Goal: Task Accomplishment & Management: Manage account settings

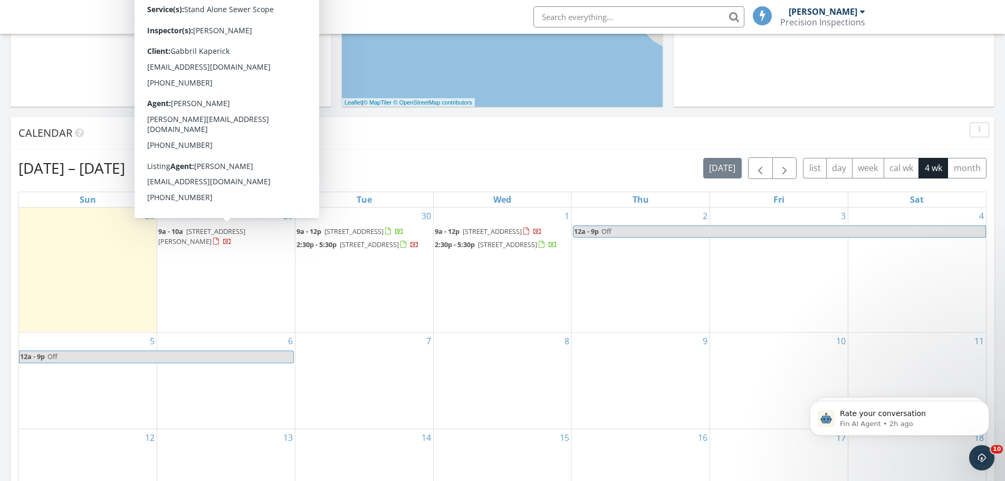
click at [235, 231] on span "907 Marlin Ct SW, Ocean Shores 98569" at bounding box center [201, 236] width 87 height 20
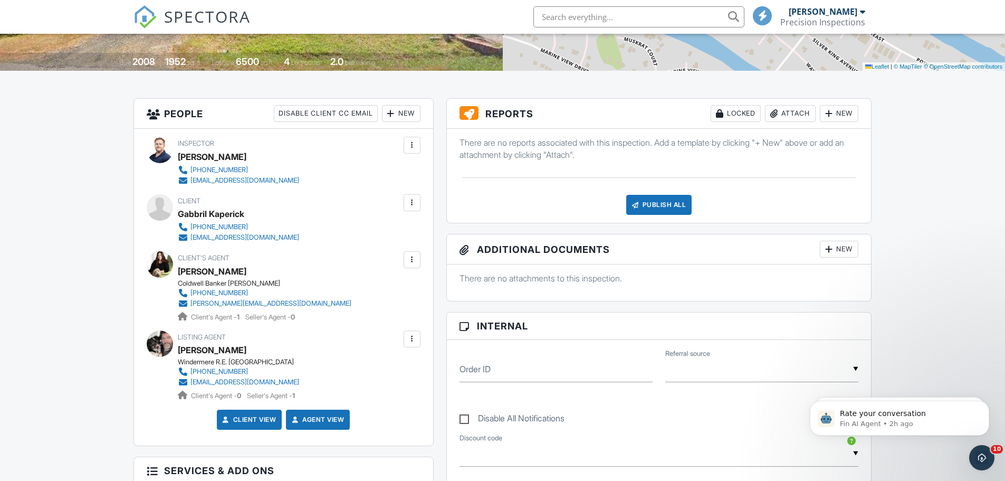
click at [414, 203] on div at bounding box center [412, 202] width 11 height 11
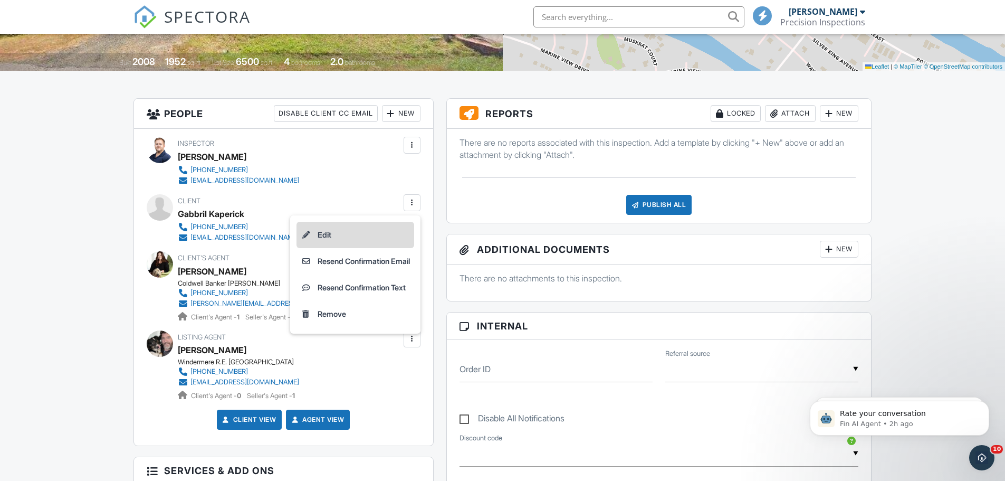
click at [346, 232] on li "Edit" at bounding box center [356, 235] width 118 height 26
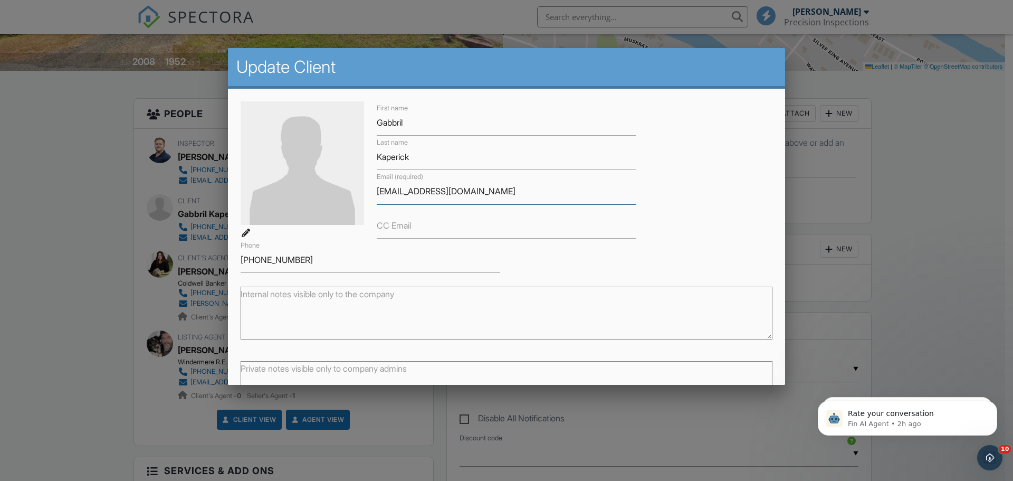
click at [392, 190] on input "[EMAIL_ADDRESS][DOMAIN_NAME]" at bounding box center [507, 191] width 260 height 26
click at [395, 192] on input "[EMAIL_ADDRESS][DOMAIN_NAME]" at bounding box center [507, 191] width 260 height 26
type input "[EMAIL_ADDRESS][DOMAIN_NAME]"
click at [400, 123] on input "Gabbril" at bounding box center [507, 123] width 260 height 26
click at [436, 123] on input "Gabbriel" at bounding box center [507, 123] width 260 height 26
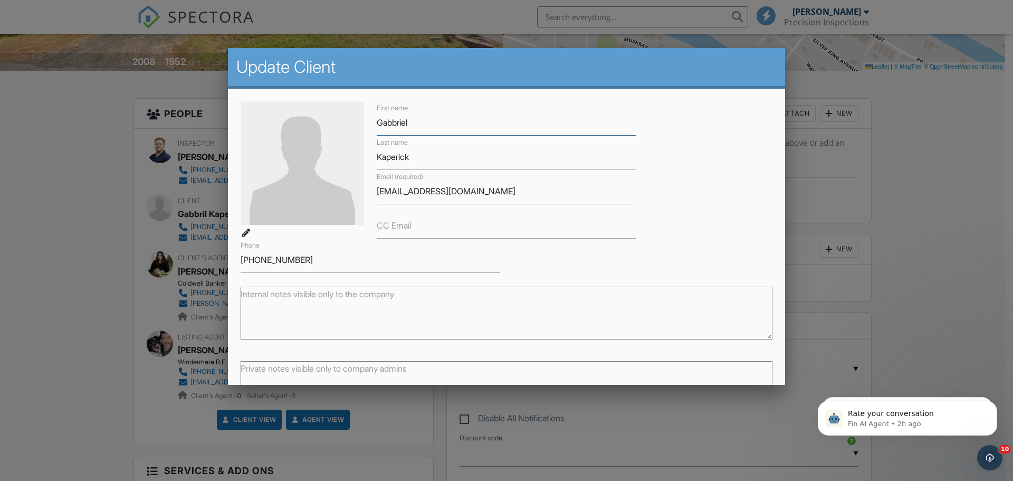
drag, startPoint x: 393, startPoint y: 116, endPoint x: 399, endPoint y: 148, distance: 32.8
click at [394, 117] on input "Gabbriel" at bounding box center [507, 123] width 260 height 26
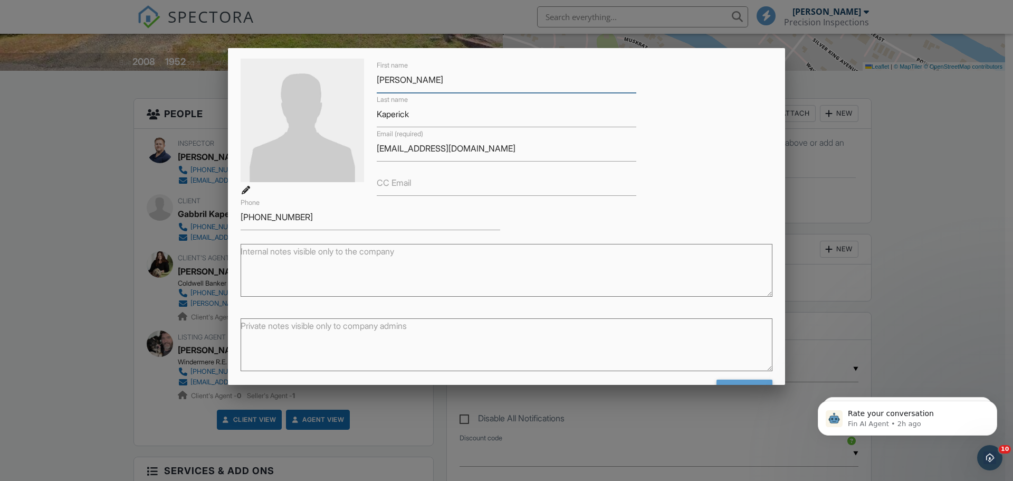
scroll to position [77, 0]
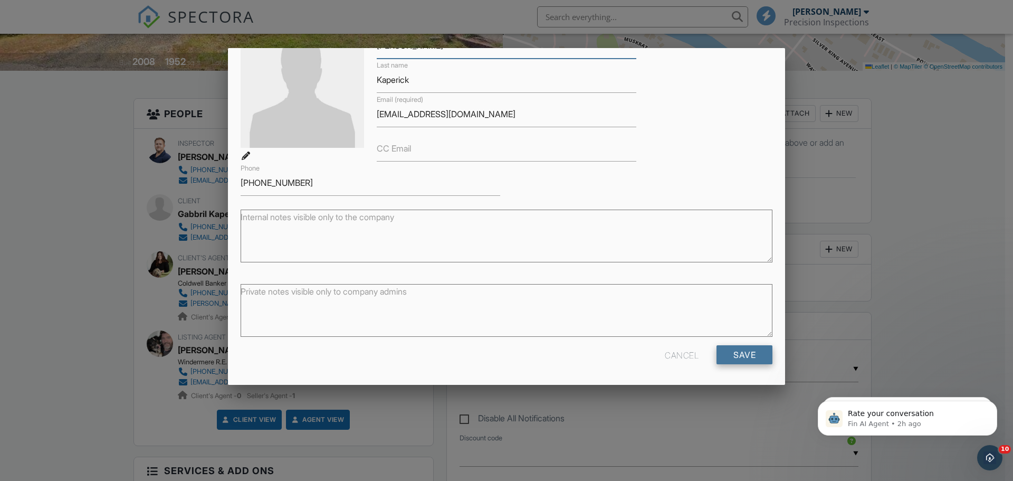
type input "[PERSON_NAME]"
click at [750, 358] on input "Save" at bounding box center [745, 354] width 56 height 19
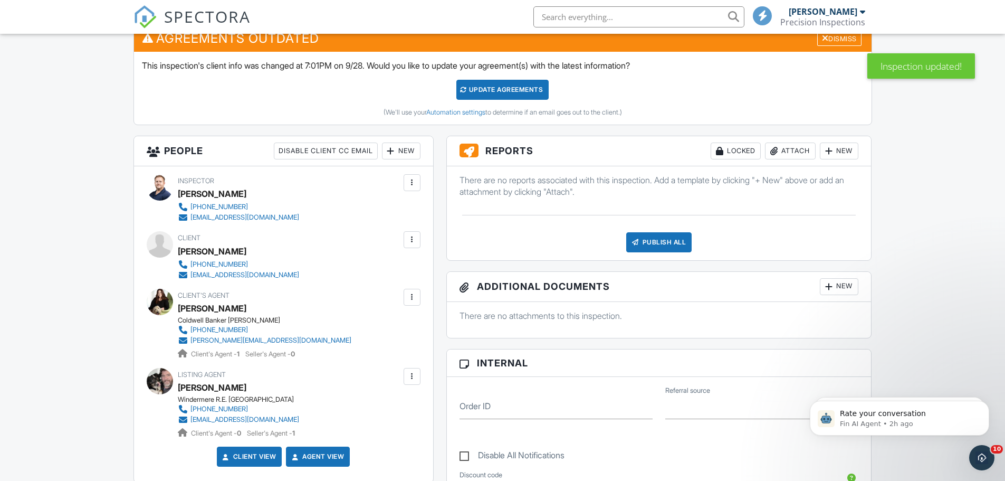
click at [412, 237] on div at bounding box center [412, 239] width 11 height 11
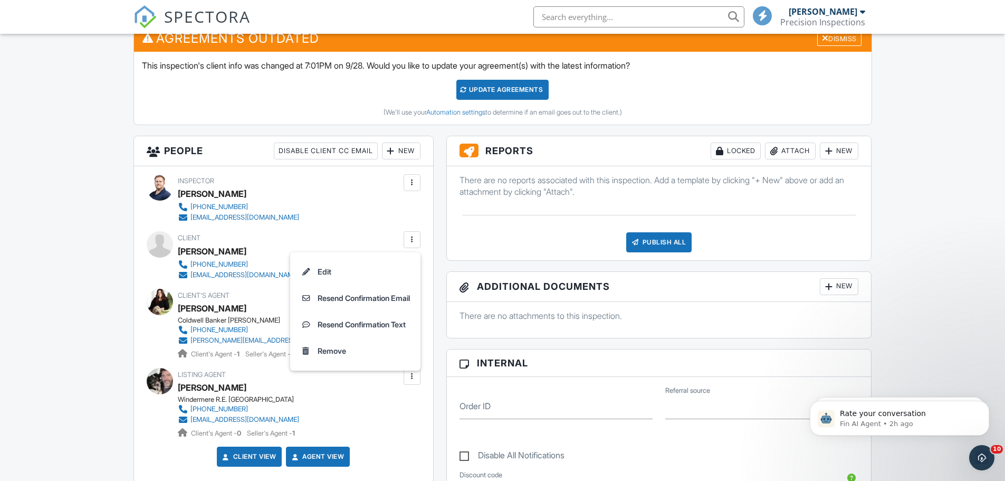
click at [497, 82] on div "Update Agreements" at bounding box center [502, 90] width 92 height 20
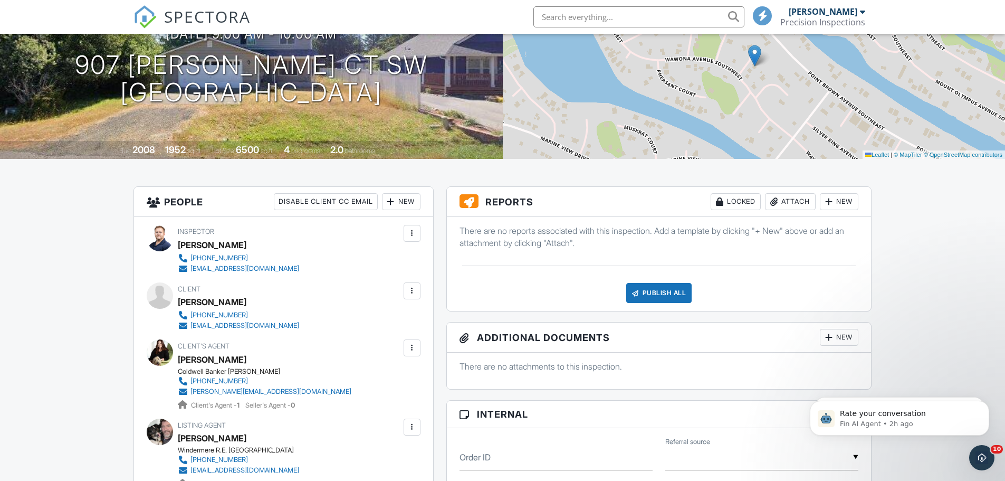
scroll to position [176, 0]
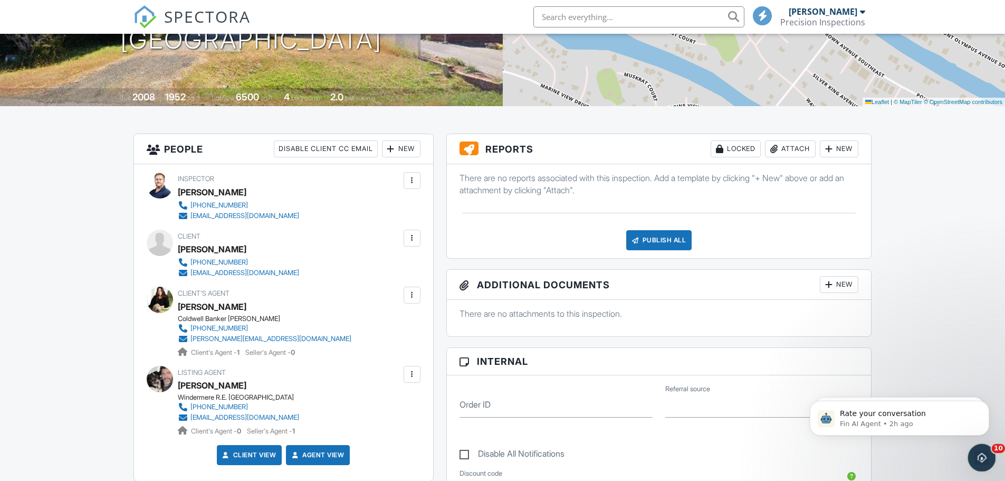
click at [986, 457] on icon "Open Intercom Messenger" at bounding box center [980, 455] width 17 height 17
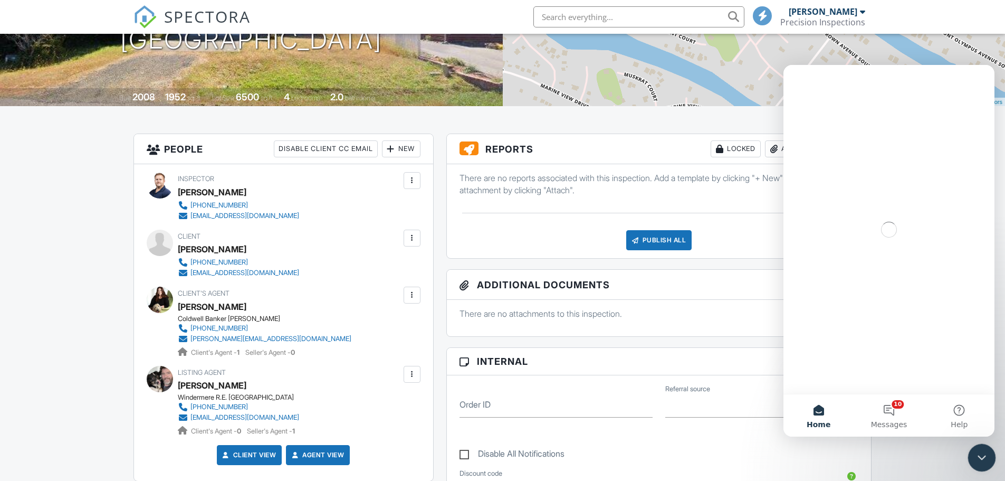
scroll to position [0, 0]
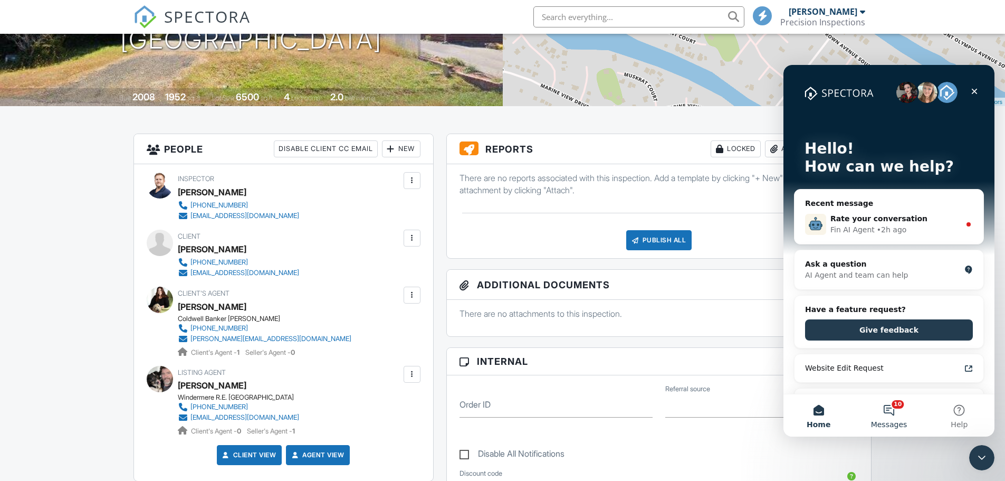
click at [889, 414] on button "10 Messages" at bounding box center [889, 415] width 70 height 42
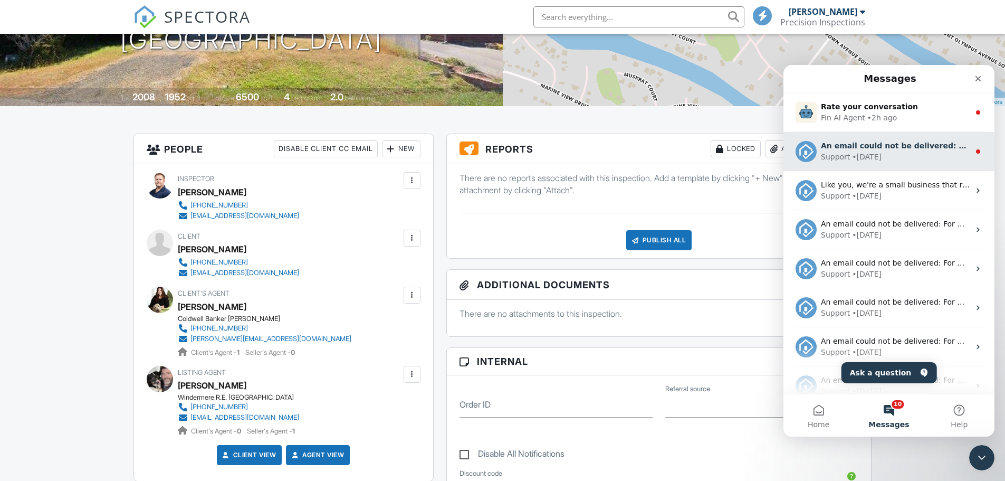
click at [870, 162] on div "• 1d ago" at bounding box center [867, 156] width 30 height 11
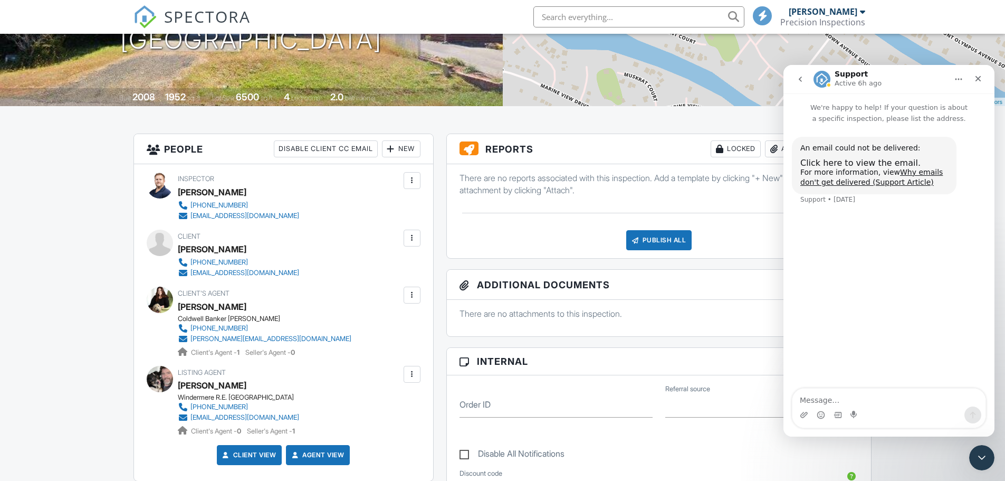
click at [797, 75] on icon "go back" at bounding box center [800, 79] width 8 height 8
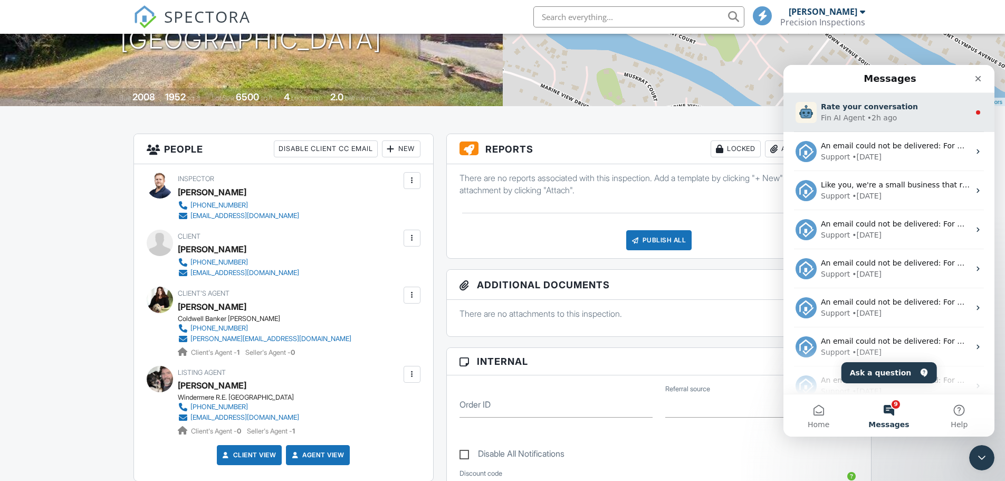
click at [877, 114] on div "• 2h ago" at bounding box center [882, 117] width 30 height 11
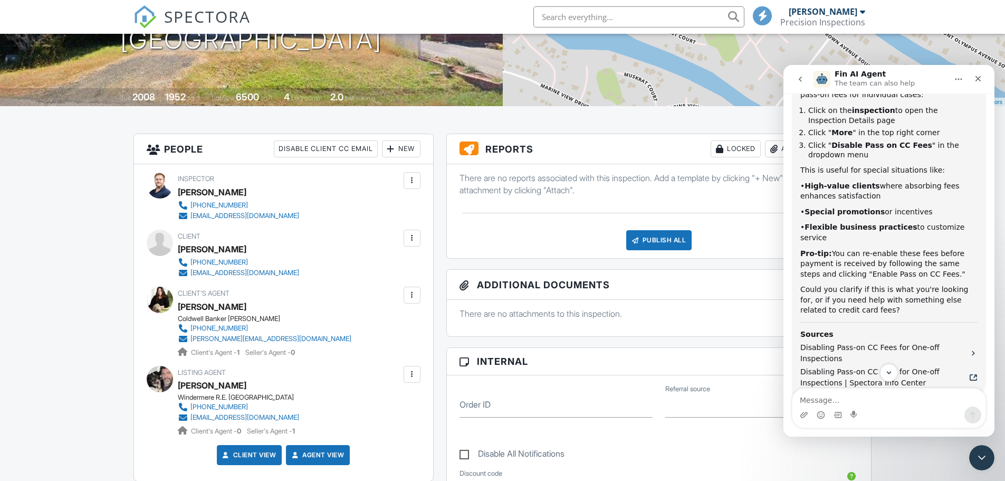
scroll to position [431, 0]
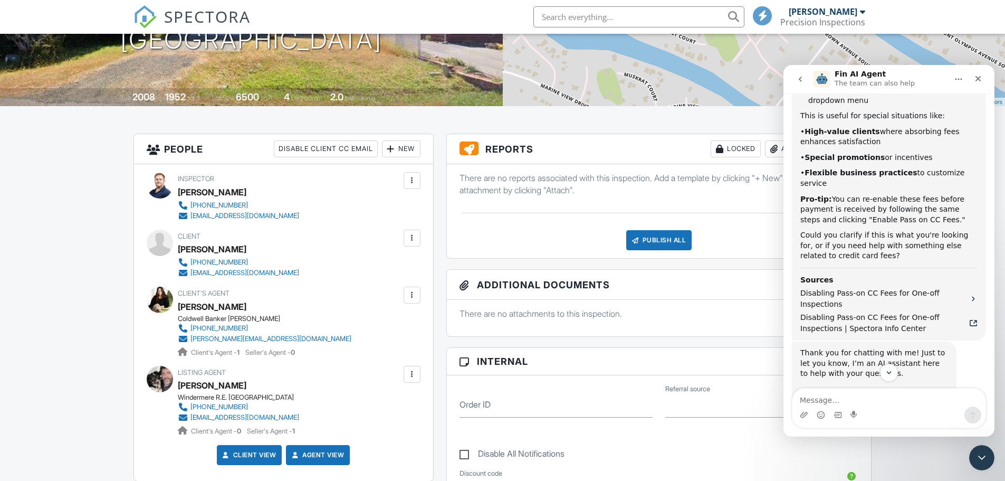
click at [976, 81] on icon "Close" at bounding box center [979, 79] width 6 height 6
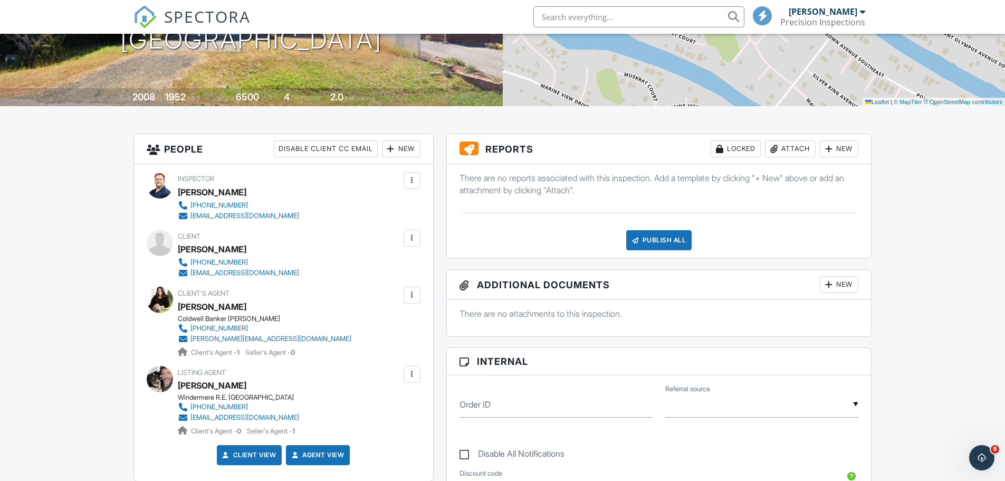
scroll to position [686, 0]
